Goal: Task Accomplishment & Management: Manage account settings

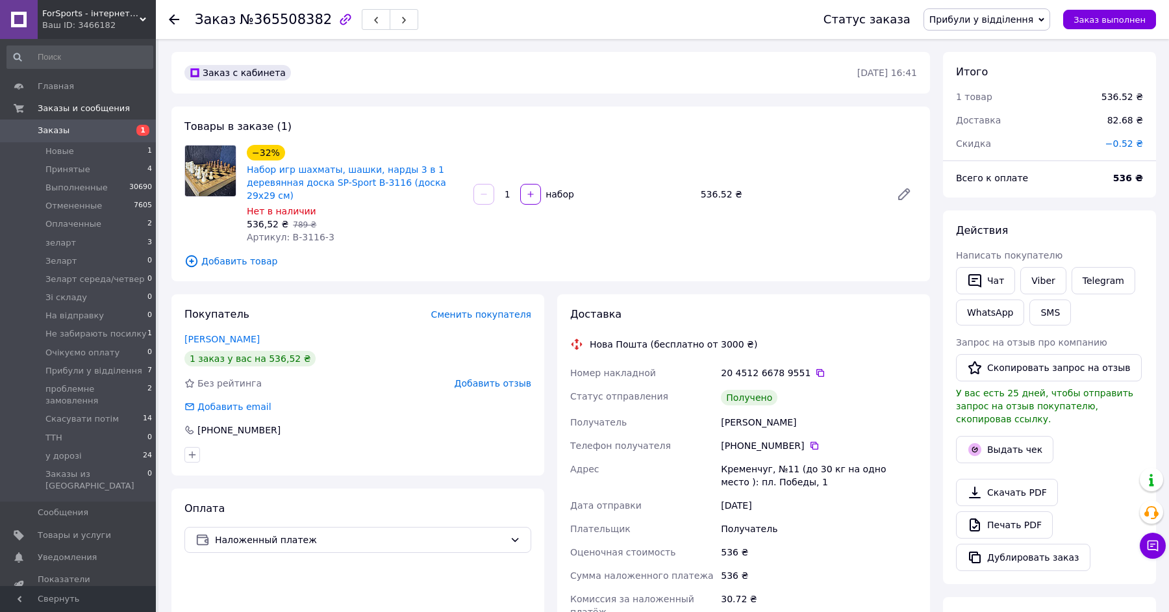
scroll to position [218, 0]
click at [1007, 444] on button "Выдать чек" at bounding box center [1004, 449] width 97 height 27
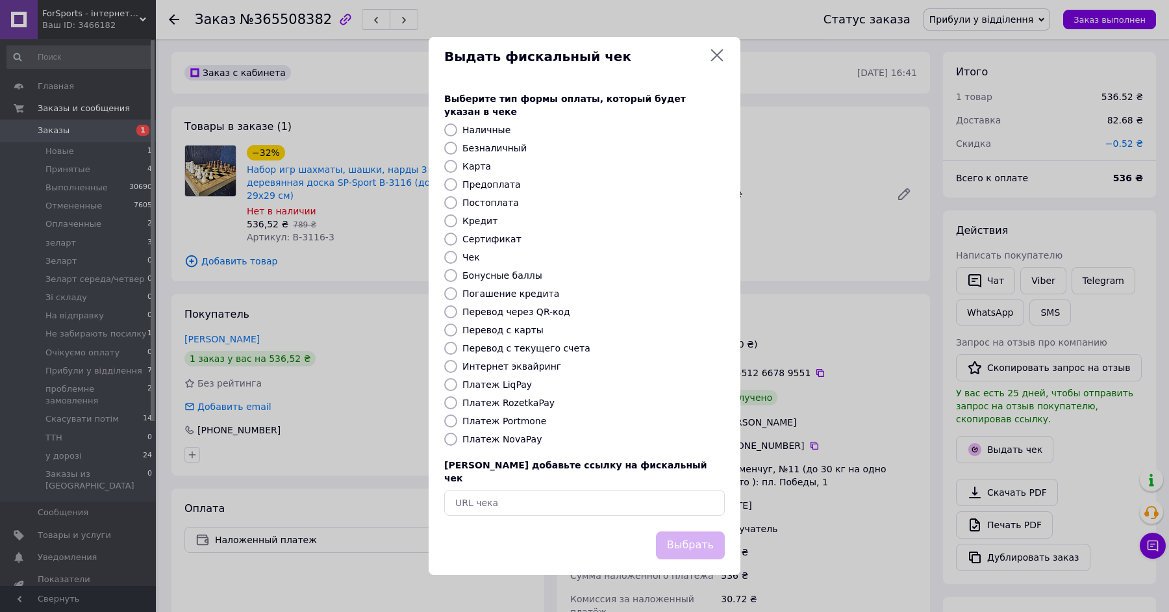
click at [512, 435] on label "Платеж NovaPay" at bounding box center [502, 439] width 79 height 10
click at [457, 435] on input "Платеж NovaPay" at bounding box center [450, 439] width 13 height 13
radio input "true"
click at [701, 545] on button "Выбрать" at bounding box center [690, 545] width 69 height 28
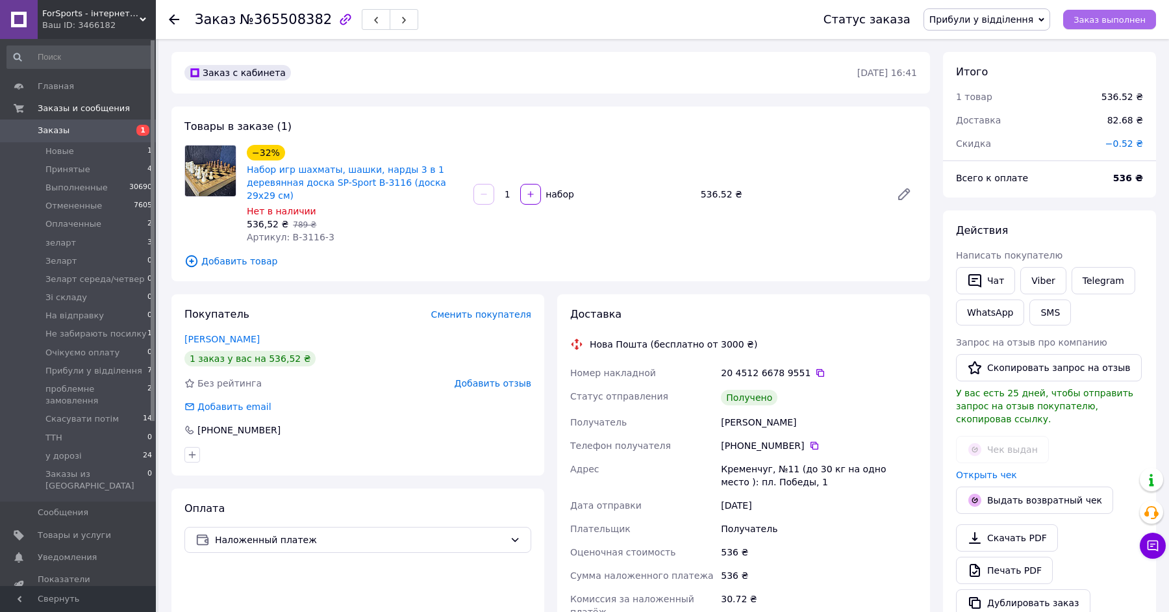
click at [1101, 16] on span "Заказ выполнен" at bounding box center [1110, 20] width 72 height 10
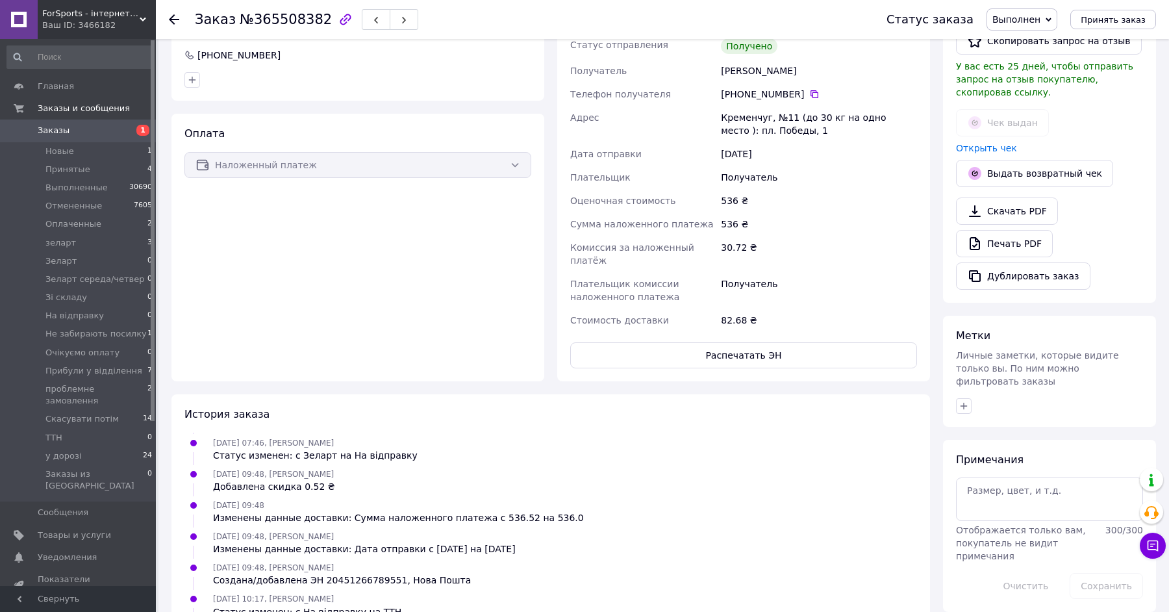
scroll to position [429, 0]
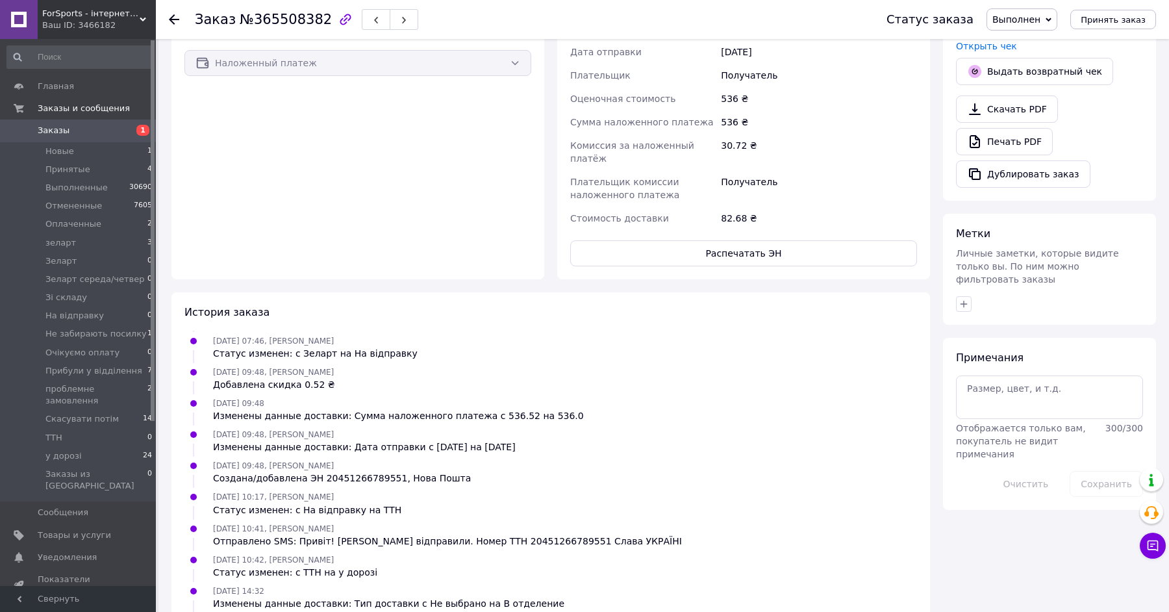
click at [969, 296] on div at bounding box center [964, 304] width 16 height 16
click at [967, 299] on icon "button" at bounding box center [964, 304] width 10 height 10
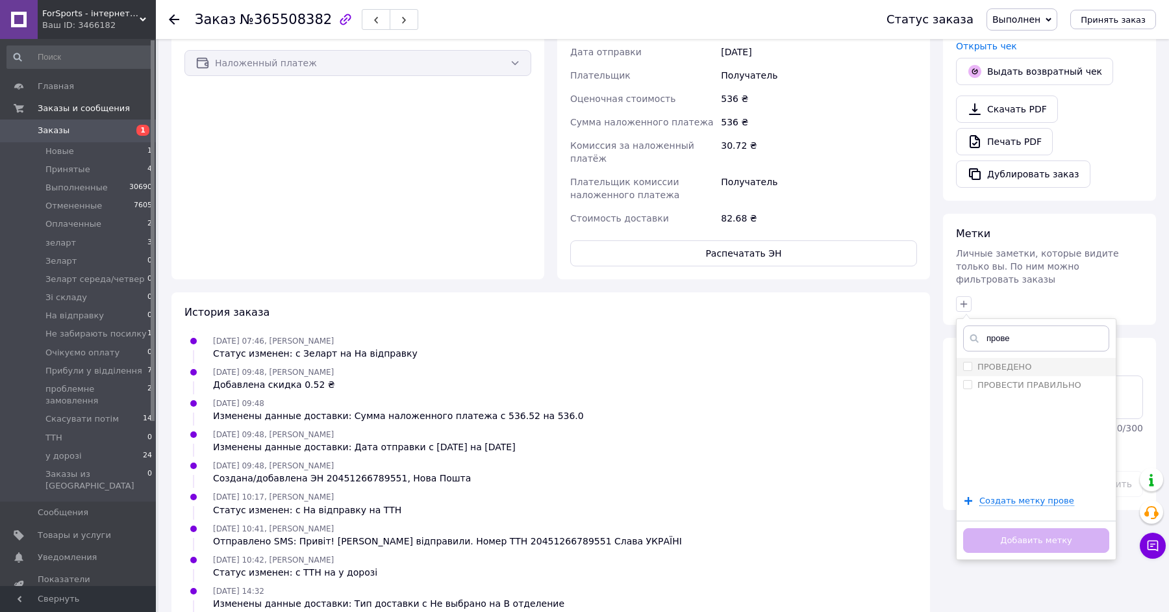
type input "прове"
click at [1046, 361] on div "ПРОВЕДЕНО" at bounding box center [1037, 367] width 146 height 12
checkbox input "true"
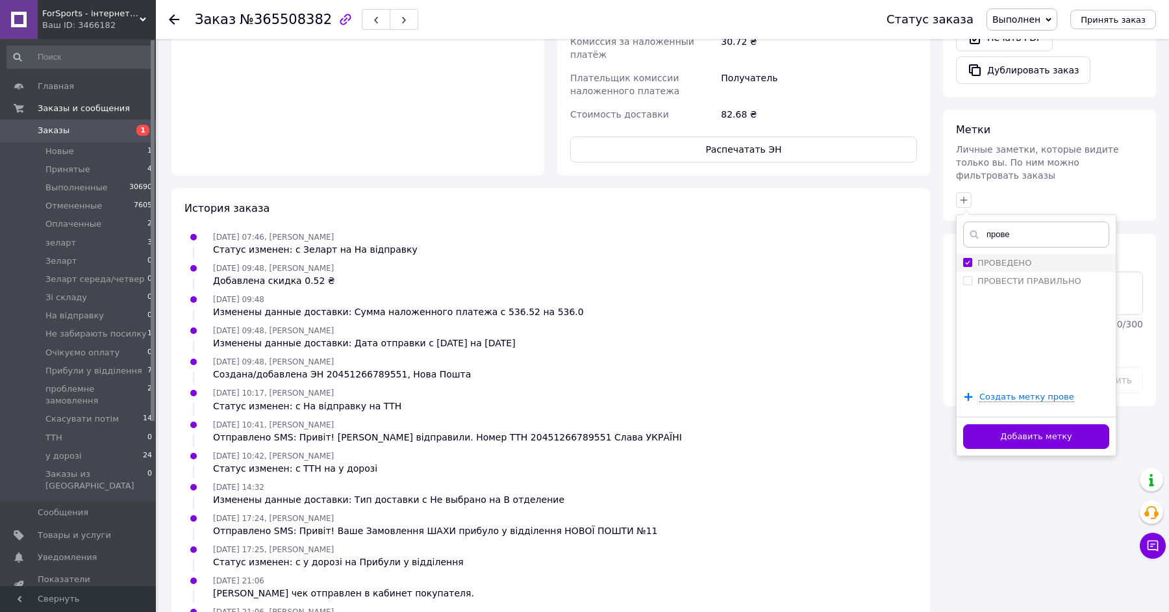
scroll to position [562, 0]
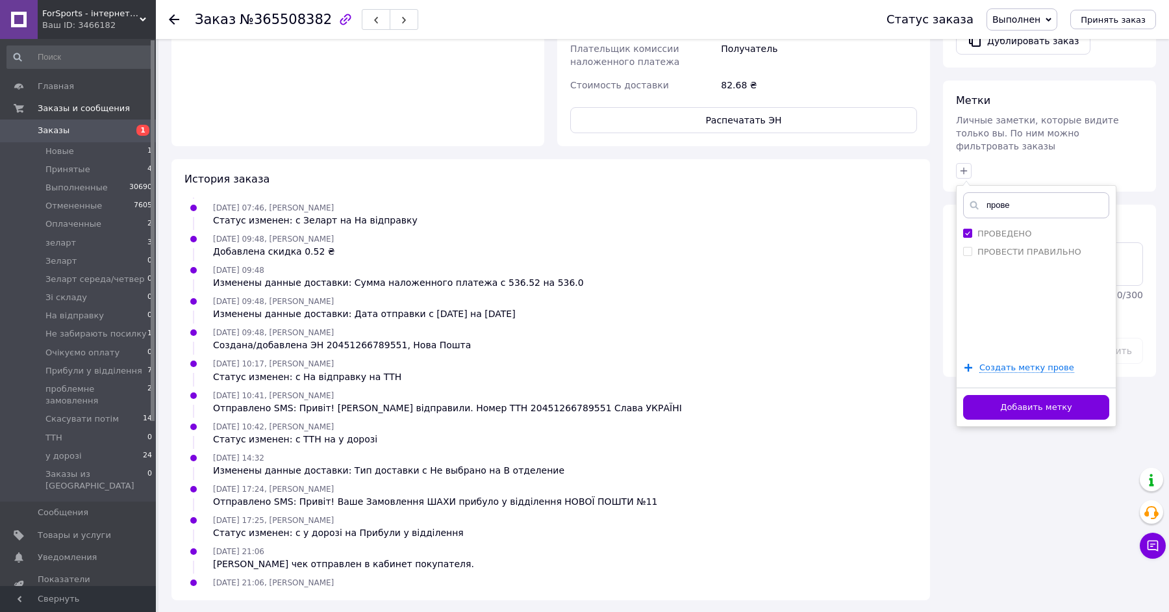
click at [1049, 387] on div "Добавить метку" at bounding box center [1036, 407] width 159 height 40
click at [1049, 395] on button "Добавить метку" at bounding box center [1037, 407] width 146 height 25
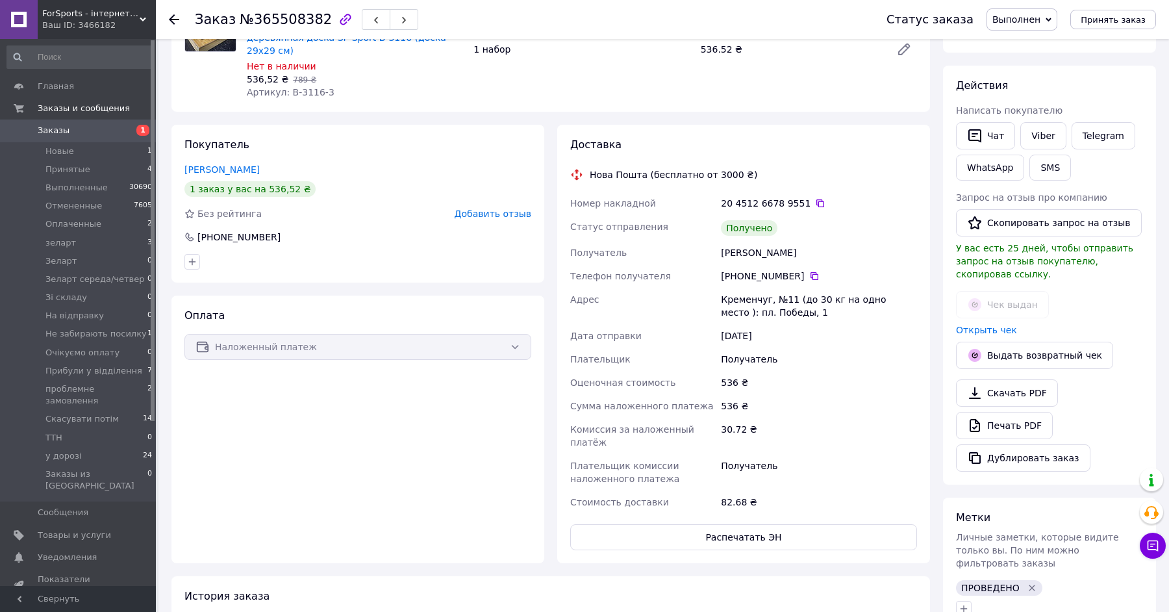
scroll to position [236, 0]
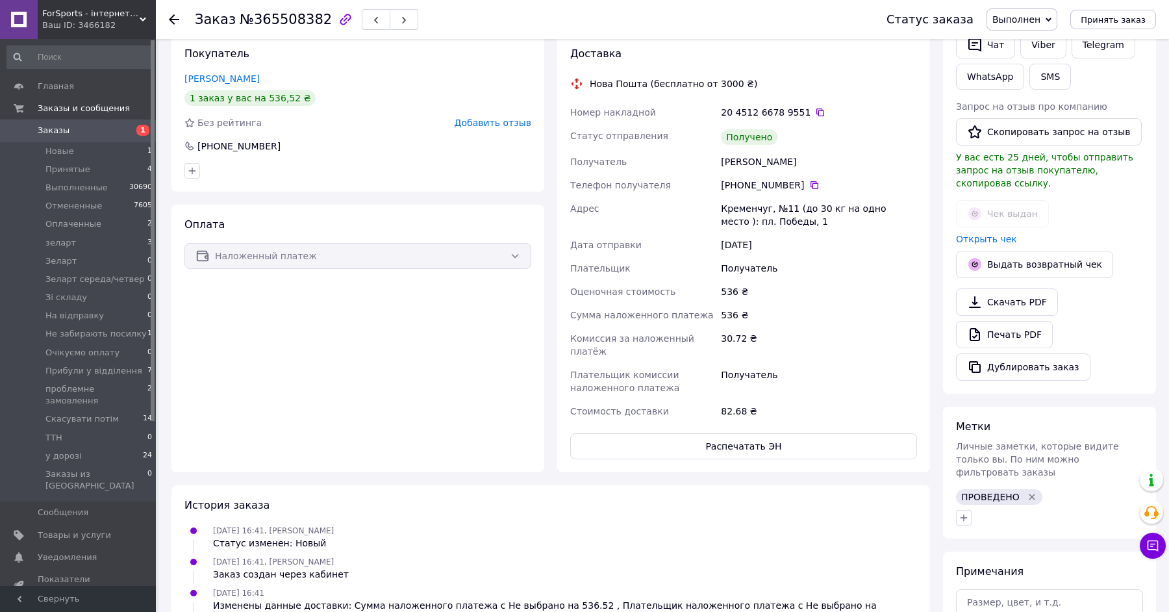
click at [985, 492] on span "ПРОВЕДЕНО" at bounding box center [991, 497] width 58 height 10
copy span "ПРОВЕДЕНО"
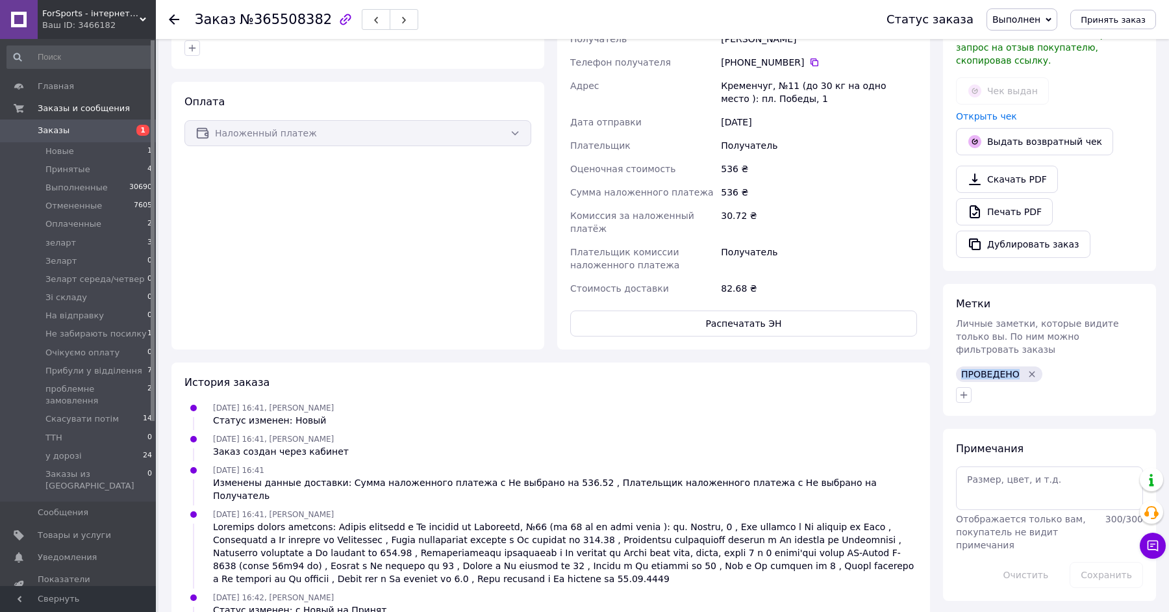
scroll to position [23, 0]
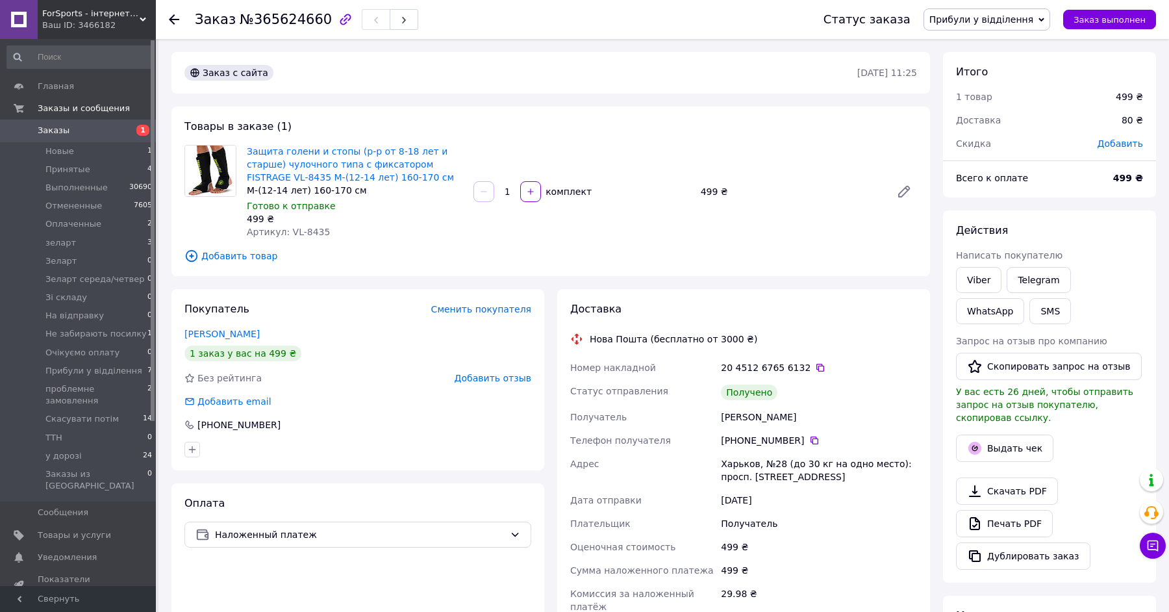
scroll to position [94, 0]
click at [993, 459] on div "Выдать чек" at bounding box center [1050, 448] width 192 height 32
click at [994, 453] on button "Выдать чек" at bounding box center [1004, 448] width 97 height 27
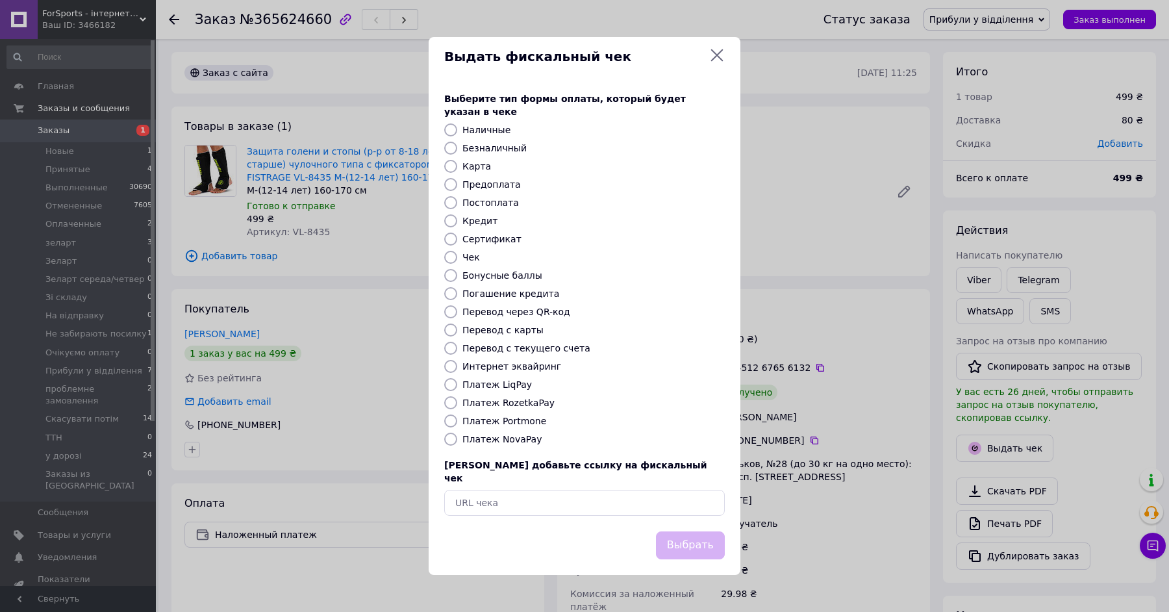
click at [498, 446] on div "Выберите тип формы оплаты, который будет указан в чеке Наличные Безналичный Кар…" at bounding box center [585, 304] width 312 height 455
click at [504, 439] on label "Платеж NovaPay" at bounding box center [502, 439] width 79 height 10
click at [457, 439] on input "Платеж NovaPay" at bounding box center [450, 439] width 13 height 13
radio input "true"
click at [685, 535] on button "Выбрать" at bounding box center [690, 545] width 69 height 28
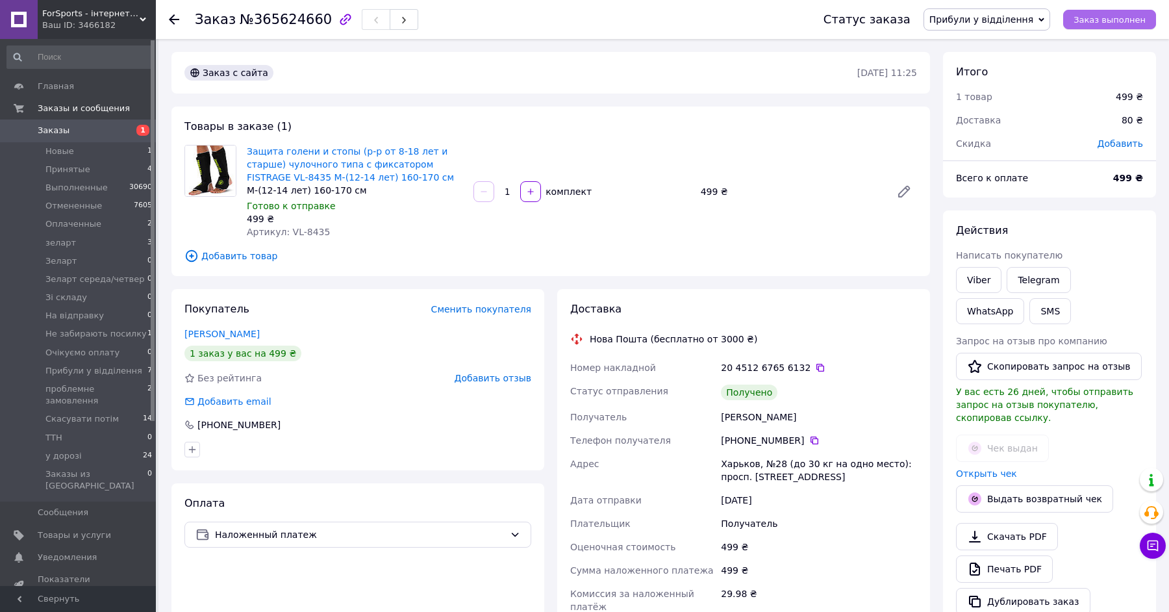
click at [1114, 25] on button "Заказ выполнен" at bounding box center [1110, 19] width 93 height 19
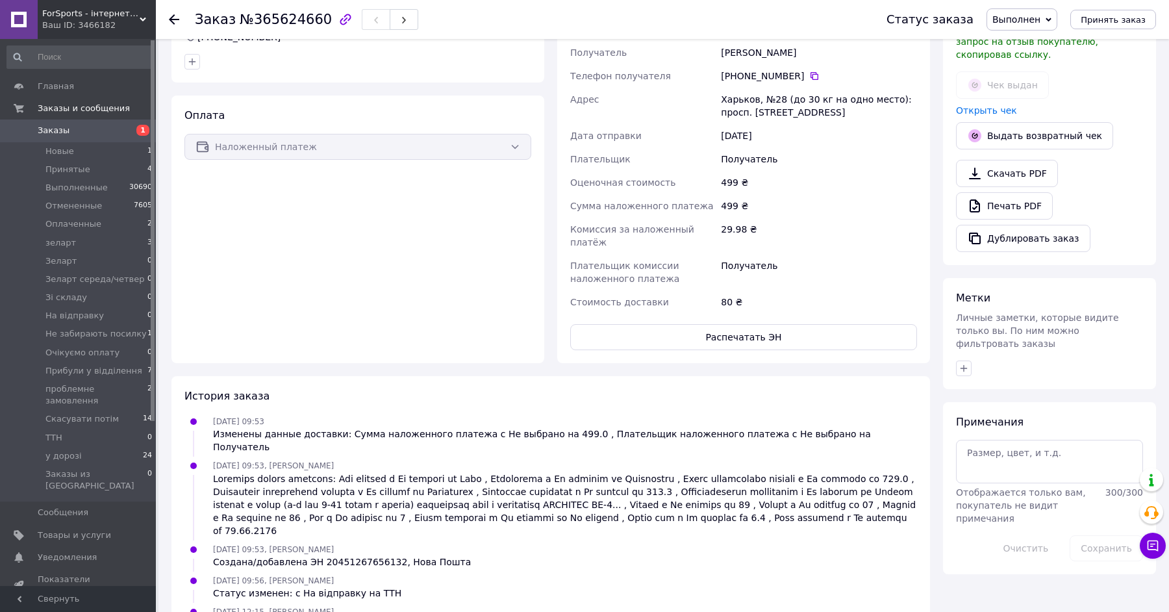
scroll to position [372, 0]
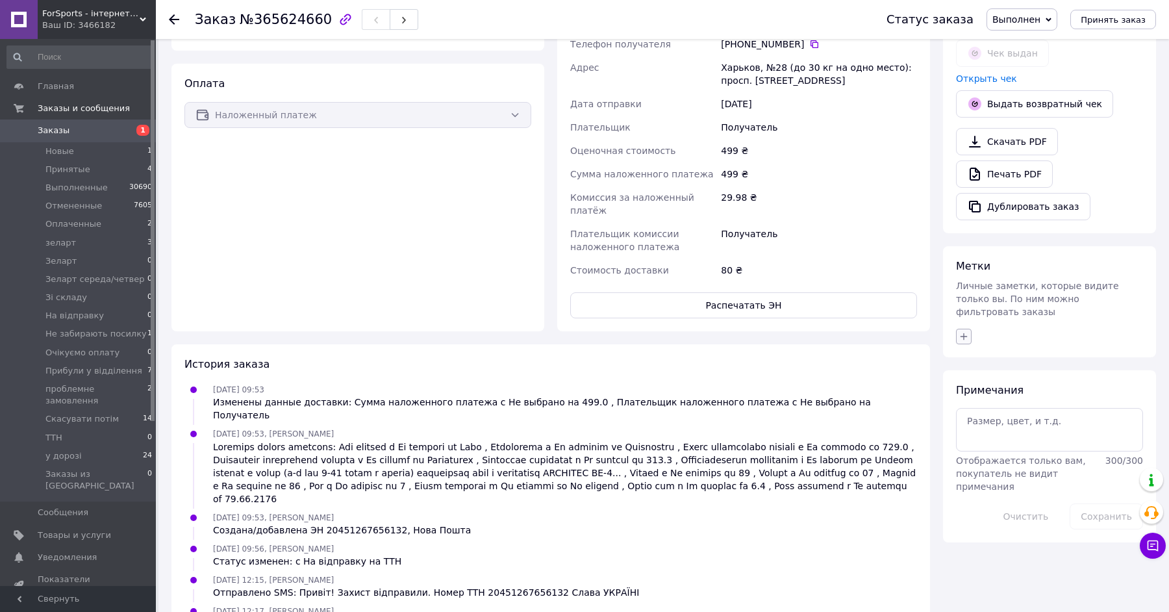
click at [971, 329] on button "button" at bounding box center [964, 337] width 16 height 16
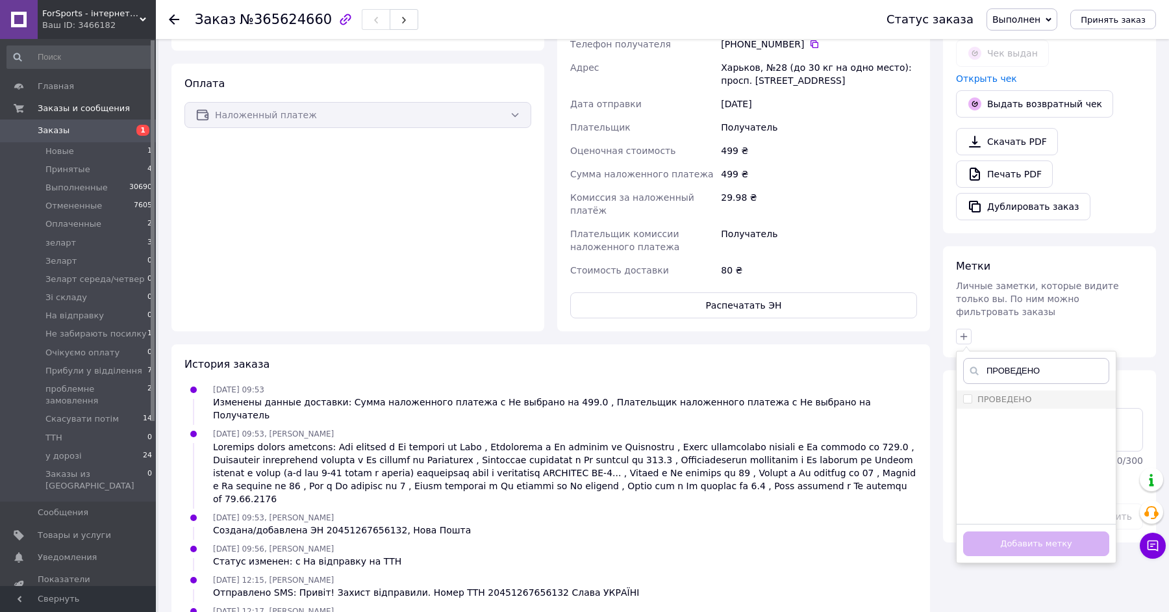
type input "ПРОВЕДЕНО"
click at [1008, 390] on li "ПРОВЕДЕНО" at bounding box center [1036, 399] width 159 height 18
checkbox input "true"
click at [1021, 531] on button "Добавить метку" at bounding box center [1037, 543] width 146 height 25
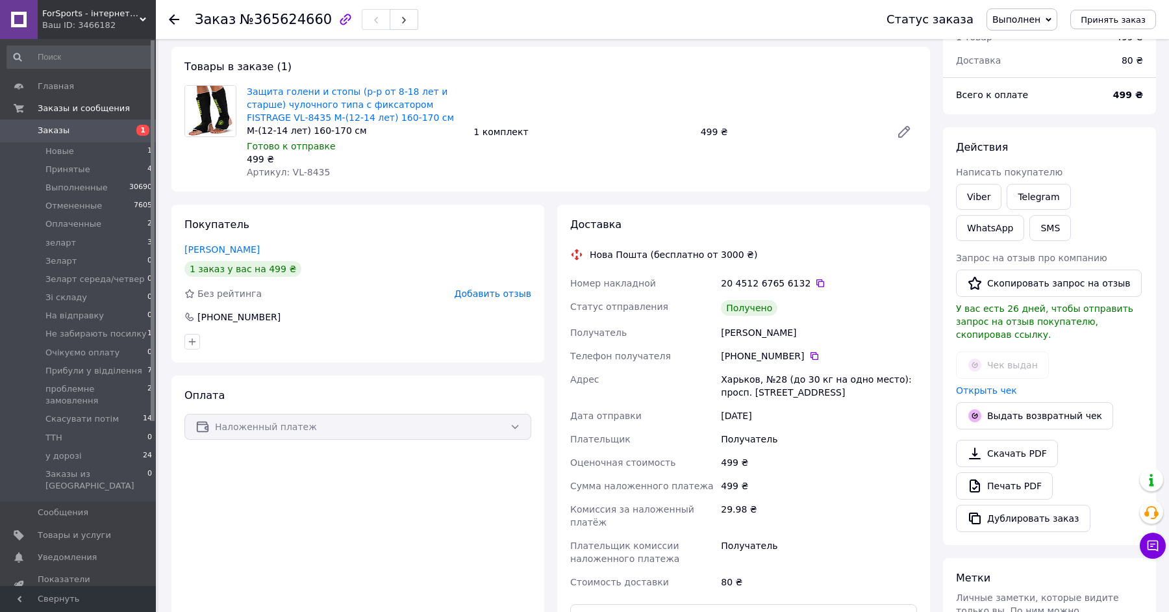
scroll to position [0, 0]
